Goal: Task Accomplishment & Management: Complete application form

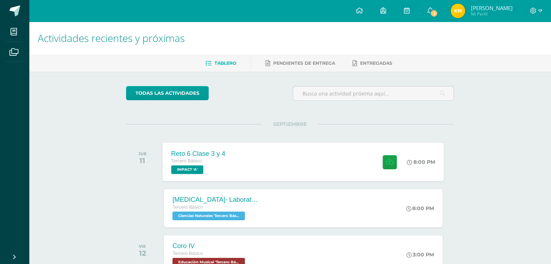
click at [298, 147] on div "Reto 6 Clase 3 y 4 Tercero Básico IMPACT 'A' 8:00 PM Reto 6 Clase 3 y 4 IMPACT" at bounding box center [303, 162] width 281 height 39
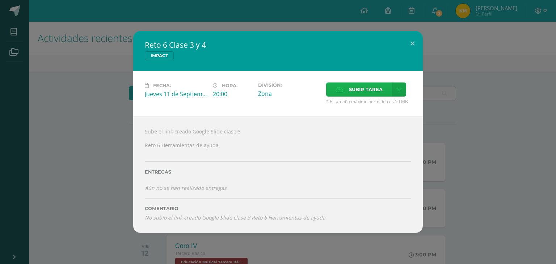
click at [362, 95] on span "Subir tarea" at bounding box center [366, 89] width 34 height 13
click at [0, 0] on input "Subir tarea" at bounding box center [0, 0] width 0 height 0
click at [404, 90] on link at bounding box center [399, 90] width 14 height 14
click at [377, 105] on span "Subir enlace" at bounding box center [368, 105] width 30 height 7
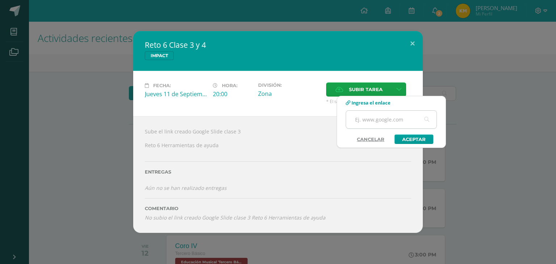
click at [380, 121] on input "text" at bounding box center [391, 120] width 91 height 18
paste input "[URL][DOMAIN_NAME]"
type input "[URL][DOMAIN_NAME]"
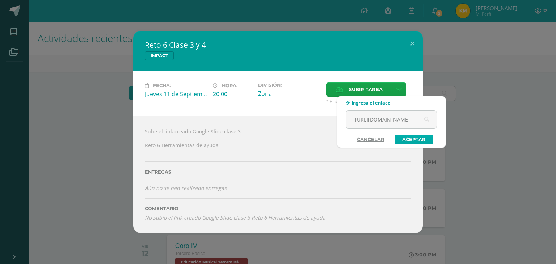
click at [401, 135] on link "Aceptar" at bounding box center [414, 139] width 39 height 9
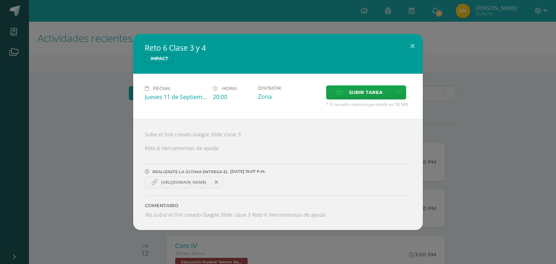
click at [186, 184] on span "[URL][DOMAIN_NAME]" at bounding box center [184, 183] width 53 height 6
click at [194, 183] on span "[URL][DOMAIN_NAME]" at bounding box center [184, 183] width 53 height 6
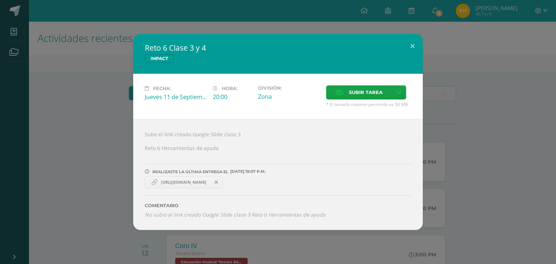
click at [194, 183] on span "[URL][DOMAIN_NAME]" at bounding box center [184, 183] width 53 height 6
click at [377, 47] on h2 "Reto 6 Clase 3 y 4" at bounding box center [278, 48] width 267 height 10
click at [417, 44] on button at bounding box center [412, 46] width 21 height 25
